Goal: Transaction & Acquisition: Purchase product/service

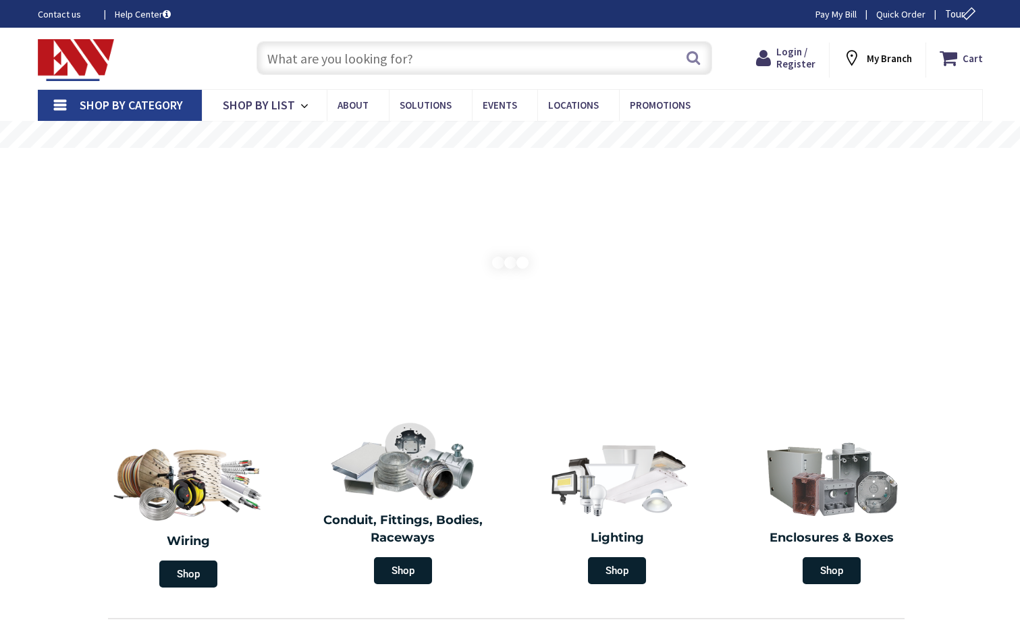
click at [323, 67] on input "text" at bounding box center [485, 58] width 456 height 34
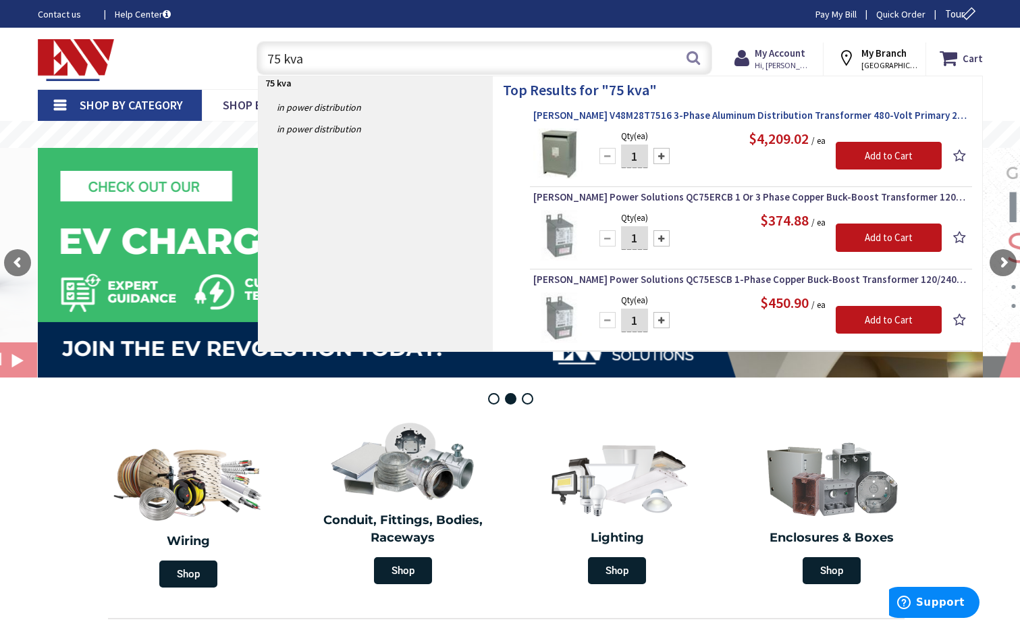
type input "75 kva"
click at [716, 119] on span "[PERSON_NAME] V48M28T7516 3-Phase Aluminum Distribution Transformer 480-Volt Pr…" at bounding box center [750, 116] width 435 height 14
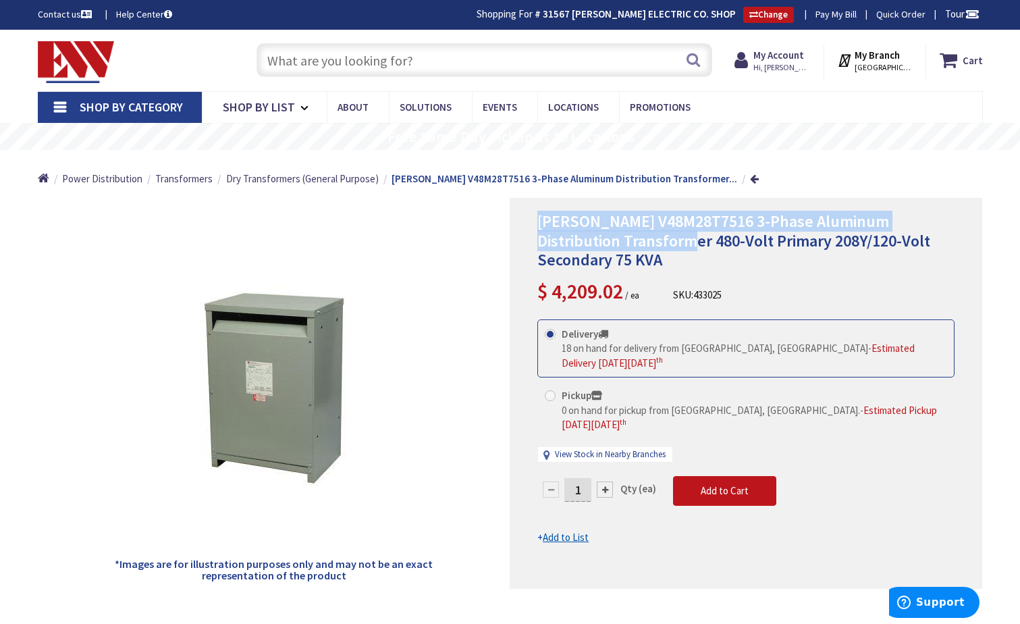
drag, startPoint x: 533, startPoint y: 221, endPoint x: 662, endPoint y: 234, distance: 129.6
click at [662, 234] on div "[PERSON_NAME] V48M28T7516 3-Phase Aluminum Distribution Transformer 480-Volt Pr…" at bounding box center [746, 393] width 473 height 391
copy span "[PERSON_NAME] V48M28T7516 3-Phase Aluminum Distribution Transformer 480-V"
